Goal: Check status: Check status

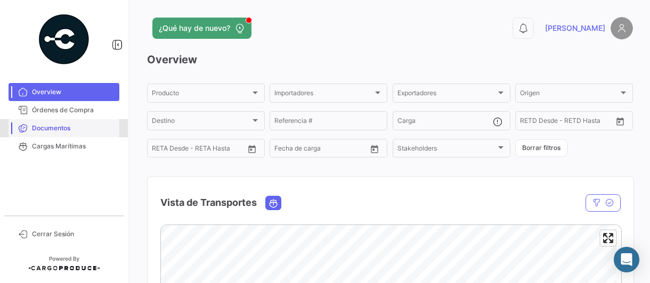
click at [36, 128] on span "Documentos" at bounding box center [73, 129] width 83 height 10
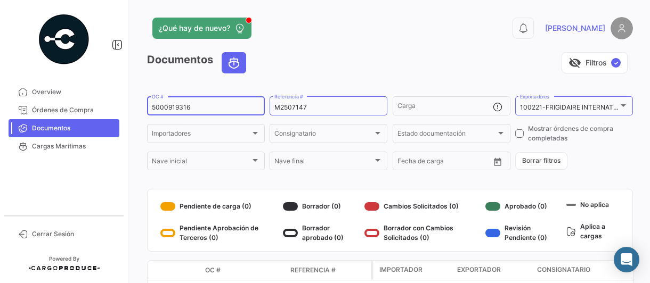
click at [202, 109] on input "5000919316" at bounding box center [206, 107] width 108 height 7
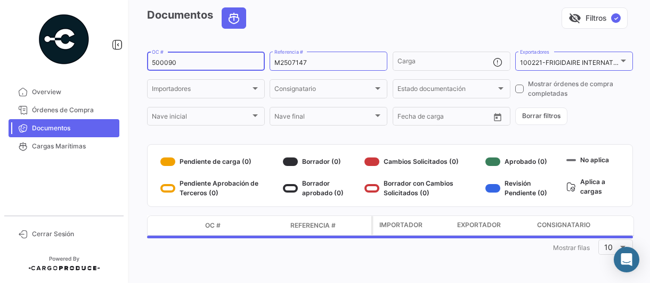
scroll to position [71, 0]
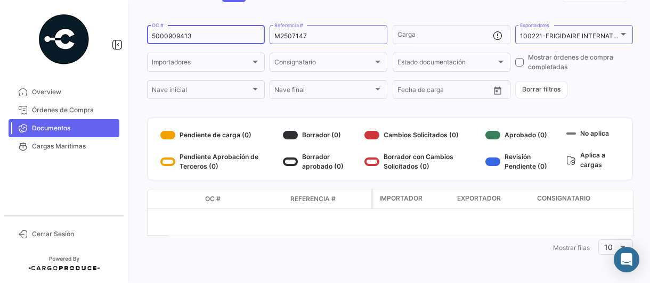
type input "5000909413"
click at [59, 231] on span "Cerrar Sesión" at bounding box center [73, 235] width 83 height 10
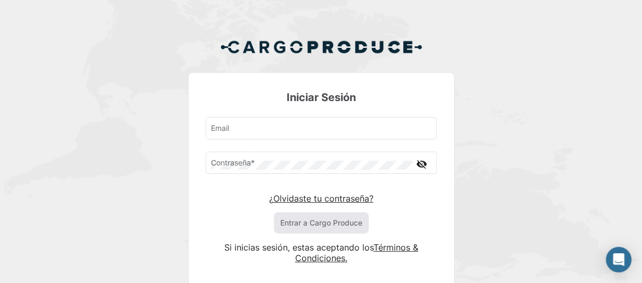
type input "[PERSON_NAME][EMAIL_ADDRESS][PERSON_NAME][DOMAIN_NAME]"
